Goal: Find specific page/section: Find specific page/section

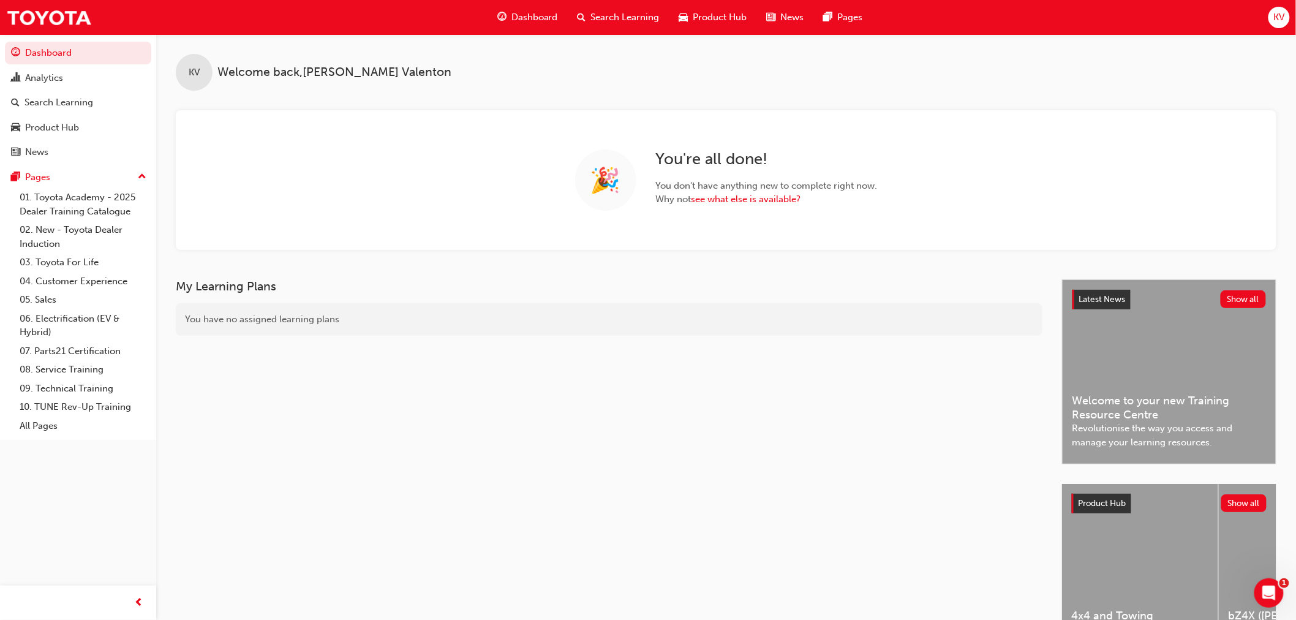
click at [703, 12] on span "Product Hub" at bounding box center [720, 17] width 54 height 14
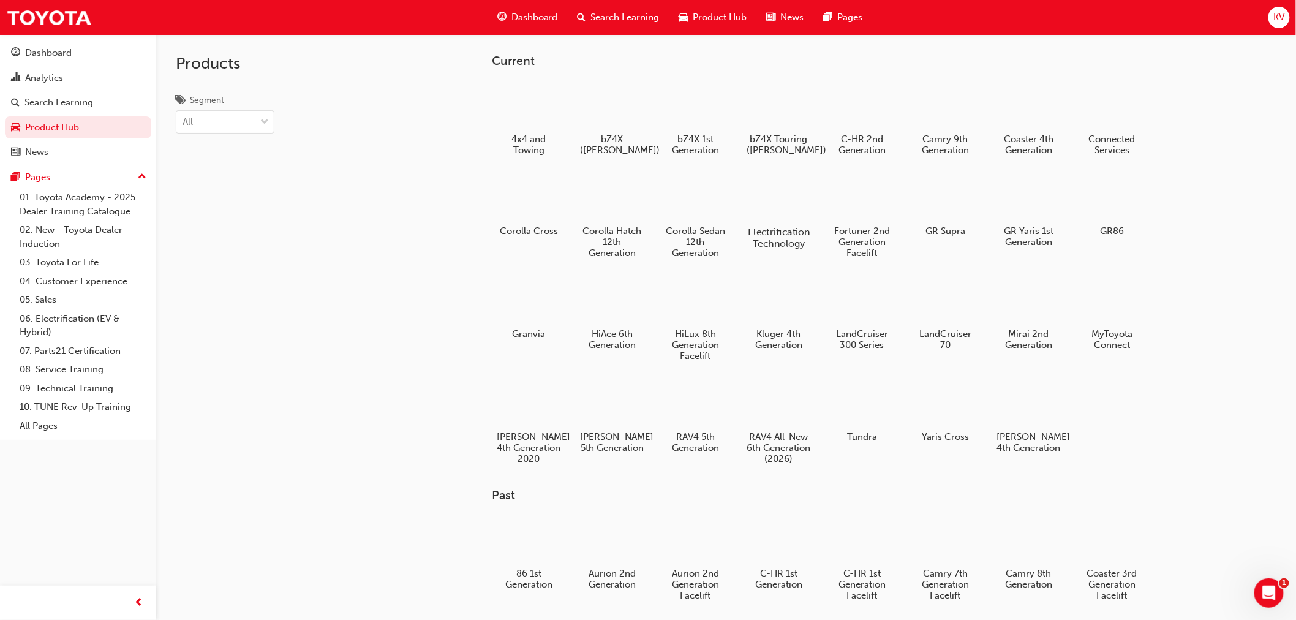
click at [764, 190] on div at bounding box center [779, 196] width 68 height 49
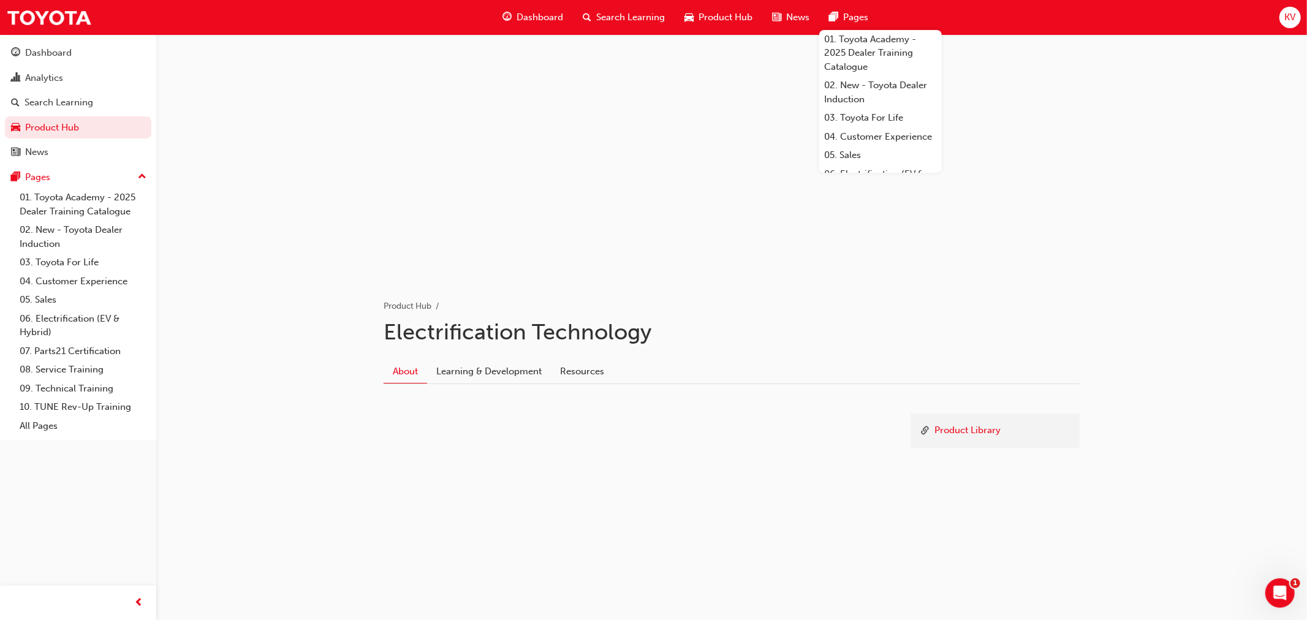
click at [726, 14] on span "Product Hub" at bounding box center [725, 17] width 54 height 14
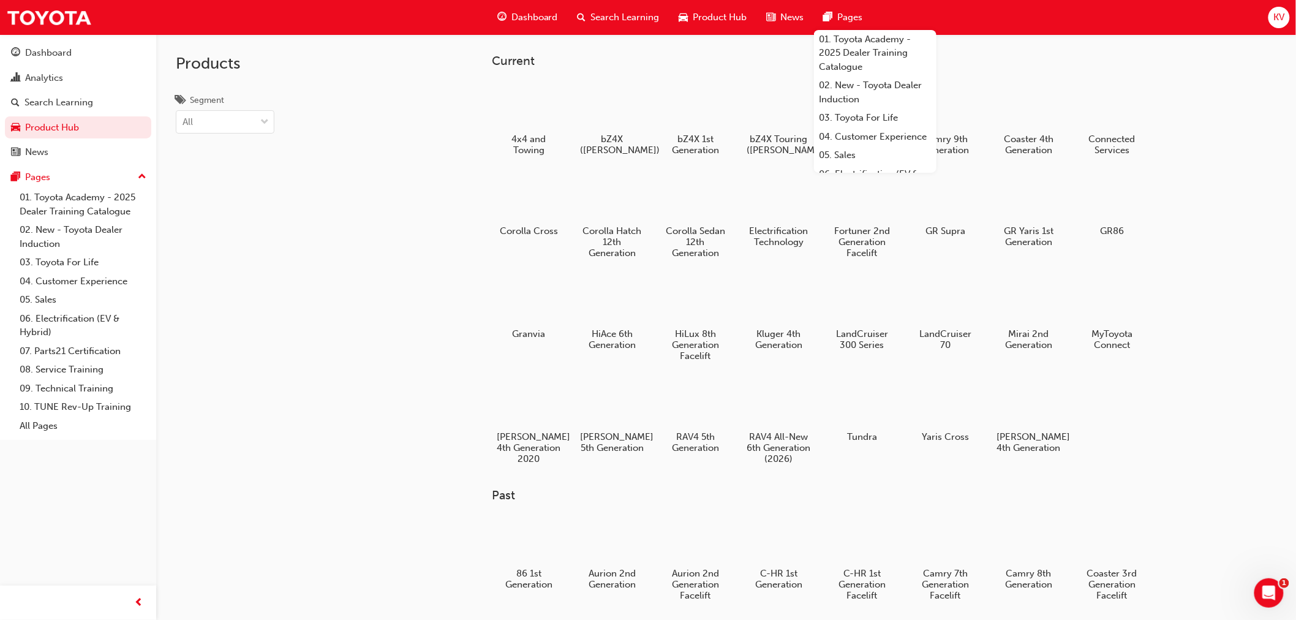
click at [356, 231] on div "Products Segment All" at bounding box center [270, 344] width 228 height 620
click at [85, 327] on link "06. Electrification (EV & Hybrid)" at bounding box center [83, 325] width 137 height 32
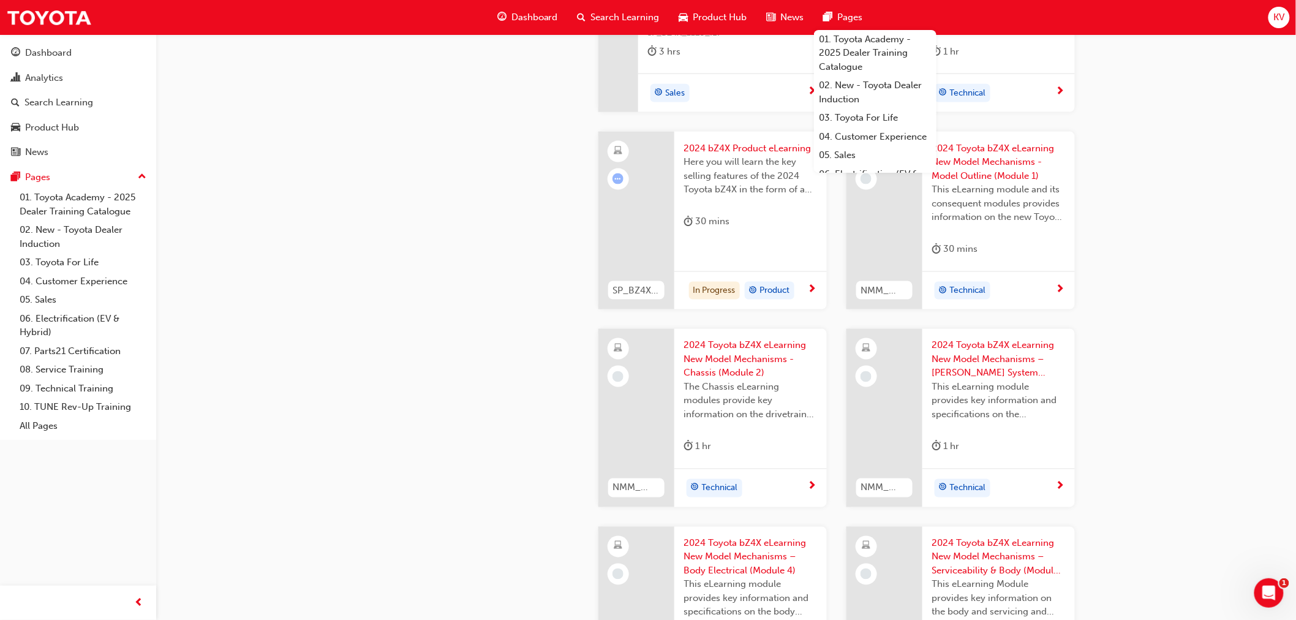
click at [730, 29] on div "Product Hub" at bounding box center [713, 17] width 88 height 25
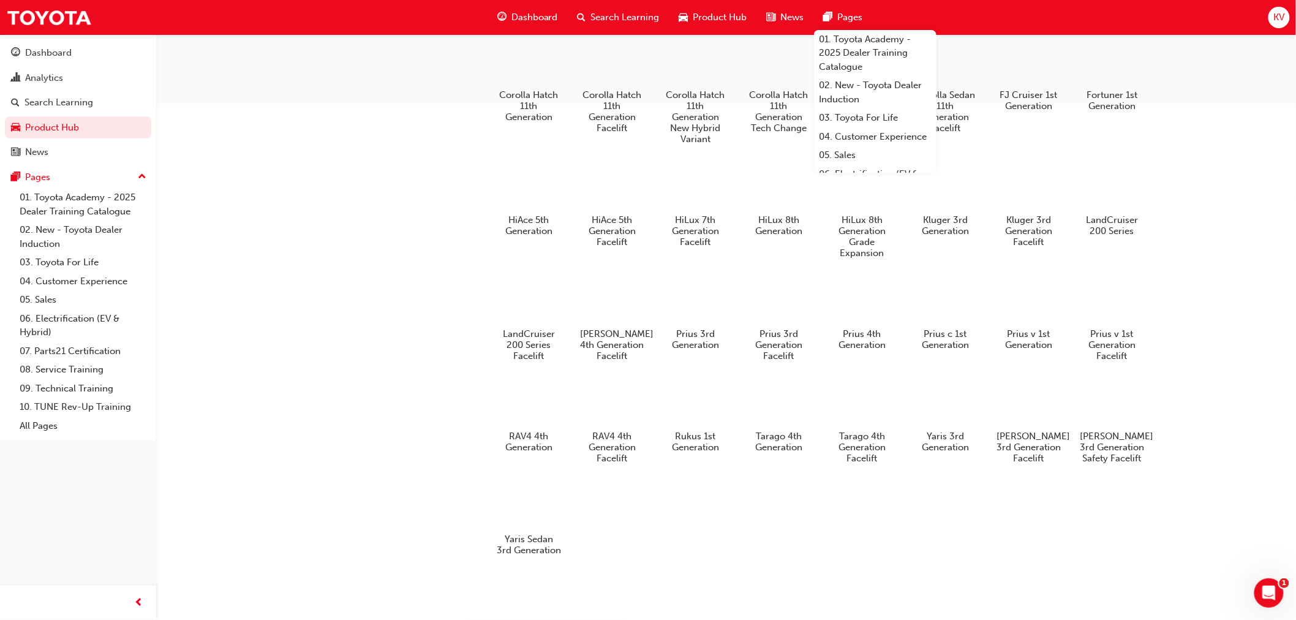
scroll to position [602, 0]
